Goal: Contribute content

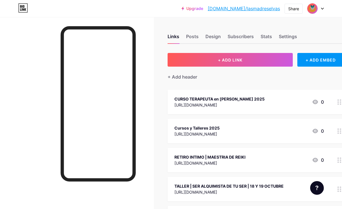
click at [251, 186] on div "TALLER | SER ALQUIMISTA DE TU SER | 18 Y 19 OCTUBRE" at bounding box center [228, 186] width 109 height 6
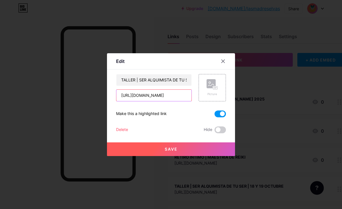
click at [169, 94] on input "[URL][DOMAIN_NAME]" at bounding box center [153, 95] width 75 height 11
click at [154, 92] on input "text" at bounding box center [153, 95] width 75 height 11
paste input "[URL][DOMAIN_NAME]"
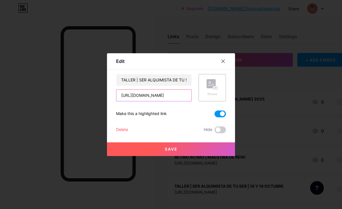
scroll to position [0, 106]
type input "[URL][DOMAIN_NAME]"
drag, startPoint x: 218, startPoint y: 129, endPoint x: 177, endPoint y: 133, distance: 41.4
click at [178, 133] on div "TALLER | SER ALQUIMISTA DE TU SER | 18 Y 19 OCTUBRE [URL][DOMAIN_NAME] Picture …" at bounding box center [171, 103] width 110 height 59
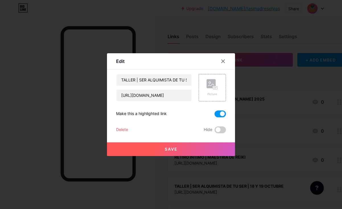
click at [167, 147] on span "Save" at bounding box center [171, 148] width 13 height 5
